Goal: Check status: Check status

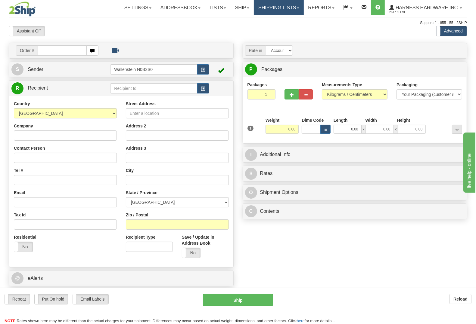
click at [296, 6] on link "Shipping lists" at bounding box center [279, 7] width 50 height 15
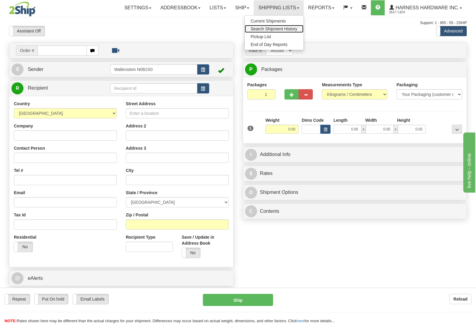
click at [288, 27] on span "Search Shipment History" at bounding box center [274, 28] width 47 height 5
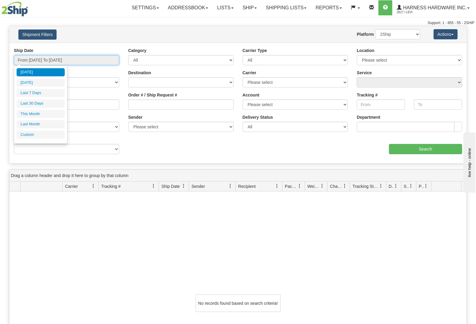
click at [76, 59] on input "From [DATE] To [DATE]" at bounding box center [66, 60] width 105 height 10
click at [45, 92] on li "Last 7 Days" at bounding box center [41, 93] width 48 height 8
type input "From [DATE] To [DATE]"
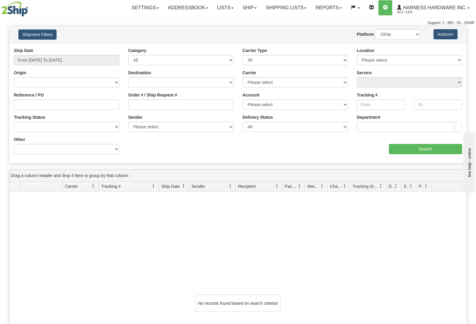
click at [74, 155] on div "Other Billing Account # Billing Type BOL # (LTL) Commodity Or Documents Consoli…" at bounding box center [66, 148] width 114 height 22
click at [115, 150] on select "Billing Account # Billing Type BOL # (LTL) Commodity Or Documents Consolidation…" at bounding box center [66, 149] width 105 height 10
click at [108, 149] on select "Billing Account # Billing Type BOL # (LTL) Commodity Or Documents Consolidation…" at bounding box center [66, 149] width 105 height 10
select select "Recipient_Company"
click at [14, 144] on select "Billing Account # Billing Type BOL # (LTL) Commodity Or Documents Consolidation…" at bounding box center [66, 149] width 105 height 10
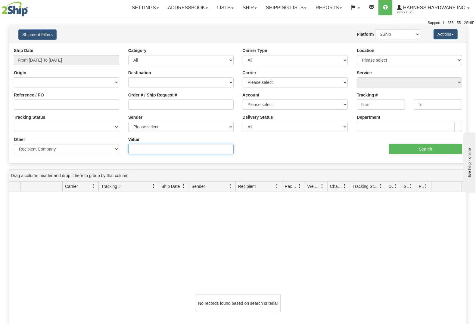
click at [152, 149] on input "Value" at bounding box center [180, 149] width 105 height 10
type input "patty"
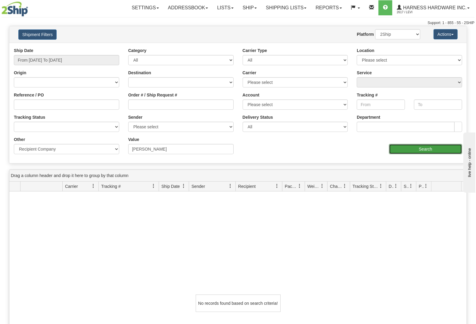
click at [432, 150] on input "Search" at bounding box center [425, 149] width 73 height 10
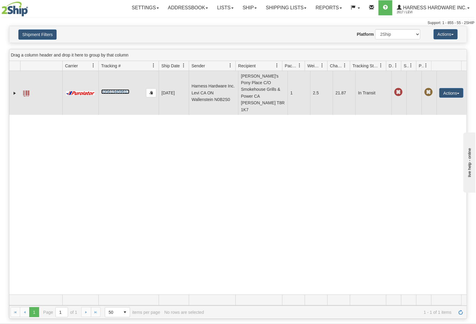
click at [110, 89] on link "335619459613" at bounding box center [115, 91] width 28 height 5
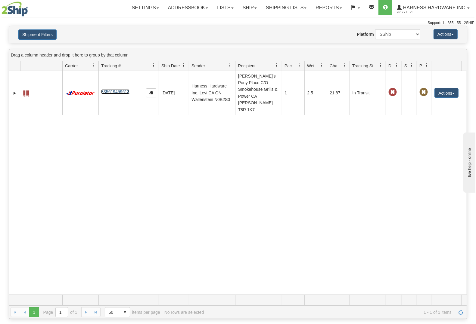
drag, startPoint x: 400, startPoint y: 64, endPoint x: 402, endPoint y: 67, distance: 3.1
click at [402, 67] on div at bounding box center [400, 66] width 3 height 10
